Goal: Task Accomplishment & Management: Use online tool/utility

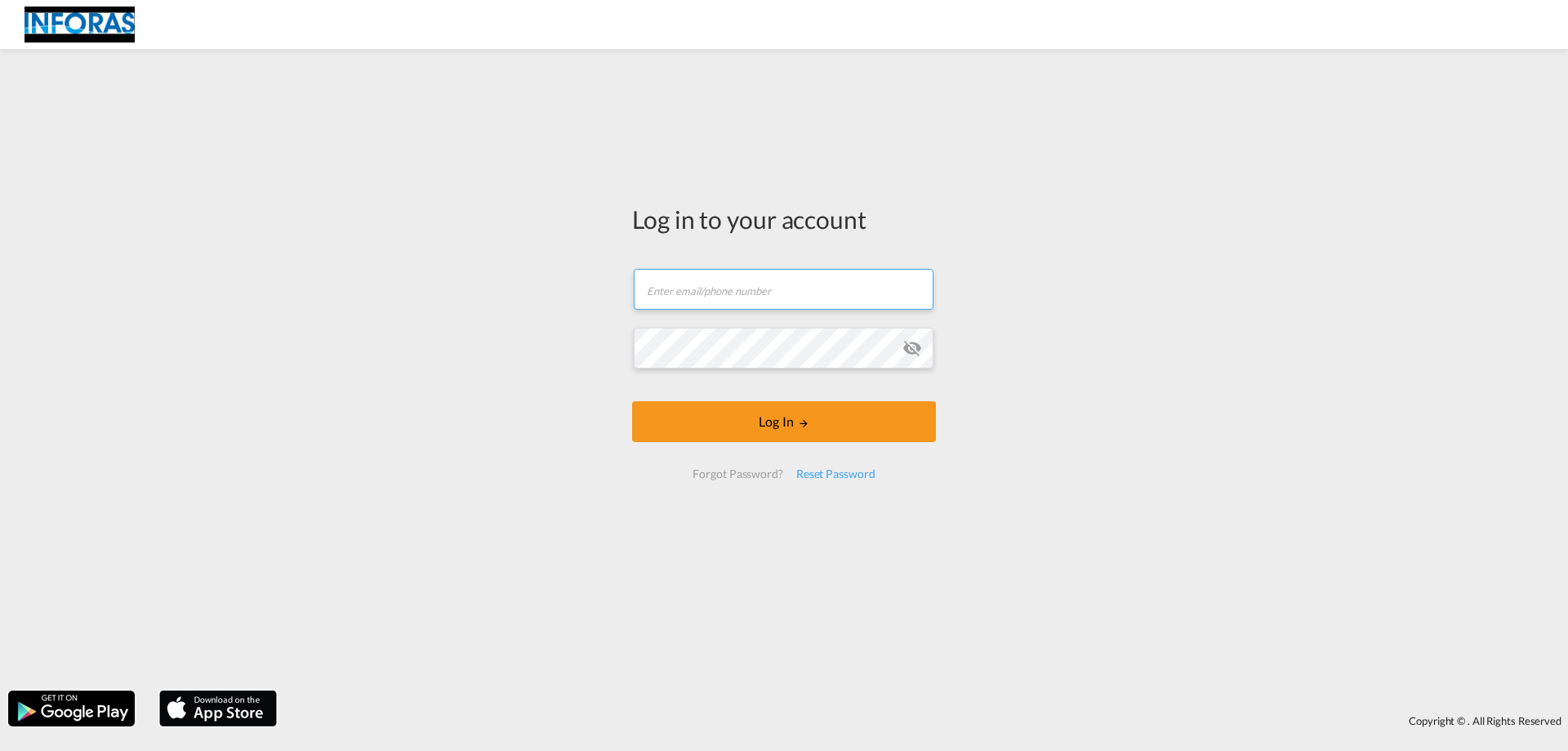
click at [710, 294] on input "text" at bounding box center [784, 289] width 300 height 41
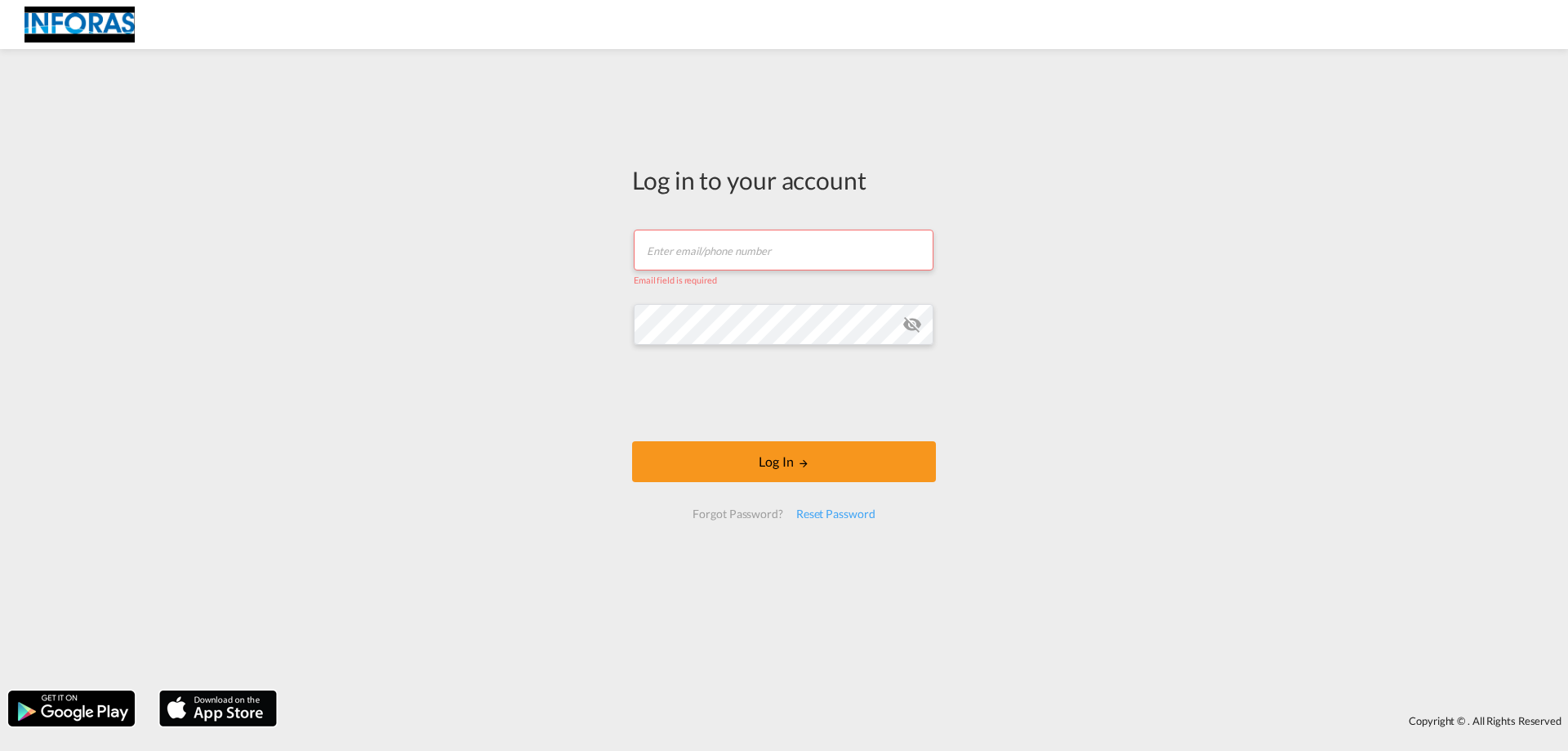
click at [736, 244] on input "text" at bounding box center [784, 249] width 300 height 41
paste input "[PERSON_NAME][EMAIL_ADDRESS][PERSON_NAME][DOMAIN_NAME]"
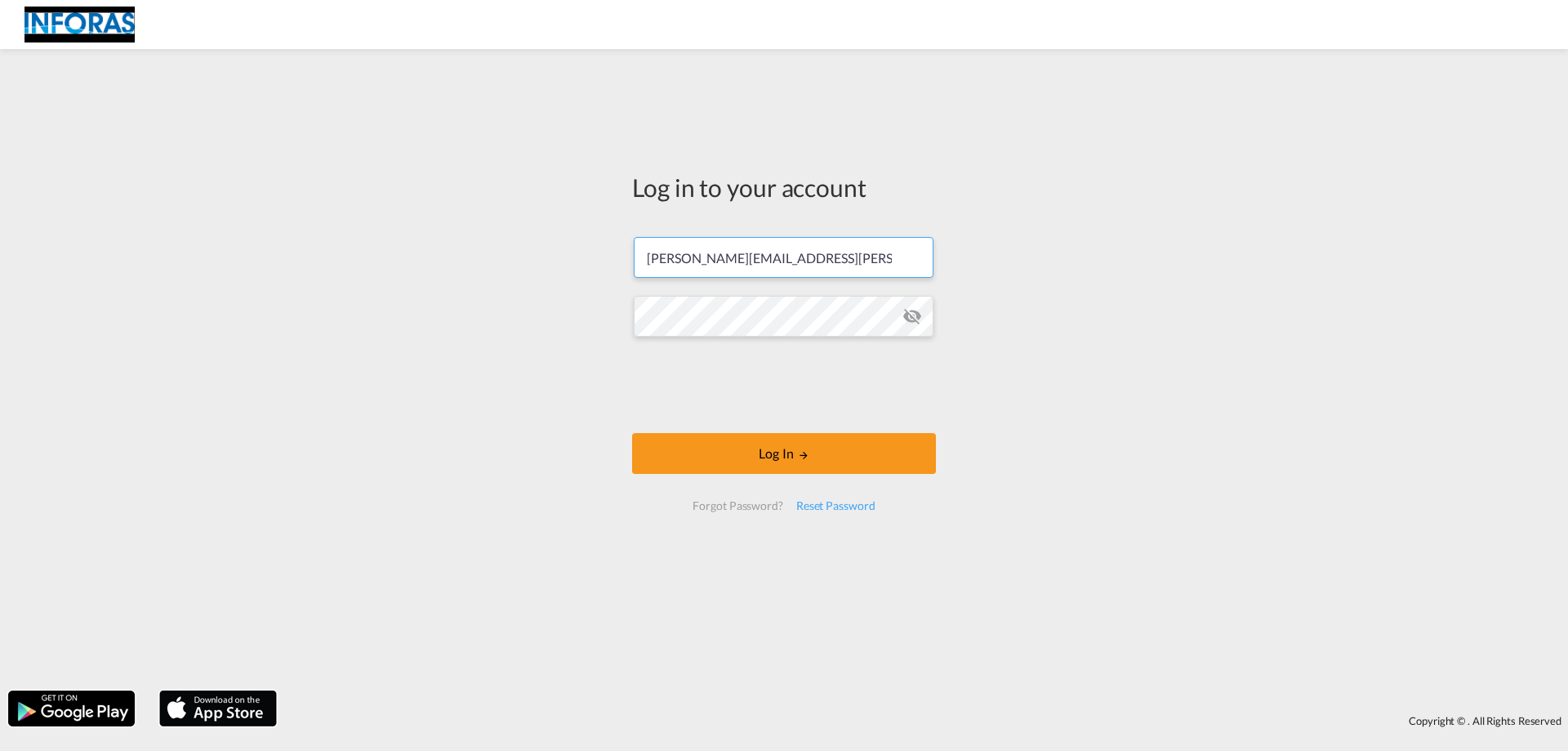
type input "[PERSON_NAME][EMAIL_ADDRESS][PERSON_NAME][DOMAIN_NAME]"
click at [776, 465] on button "Log In" at bounding box center [784, 453] width 304 height 41
